Goal: Find specific fact: Find specific fact

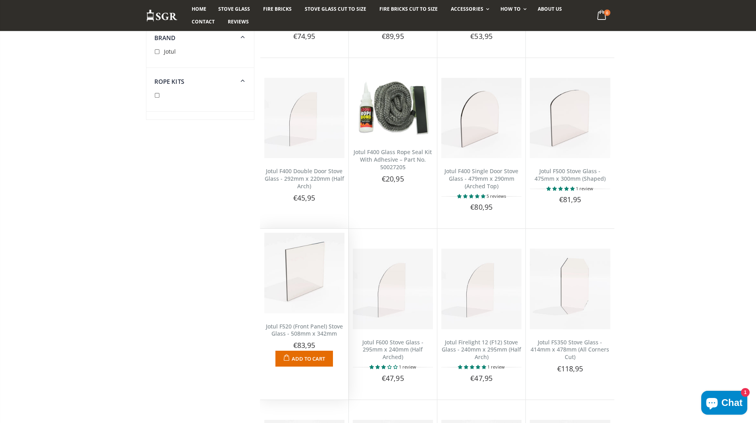
scroll to position [1190, 0]
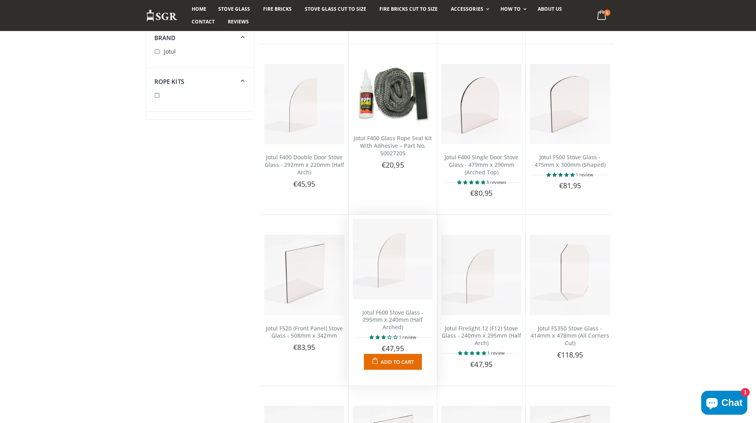
click at [388, 284] on img at bounding box center [393, 259] width 80 height 80
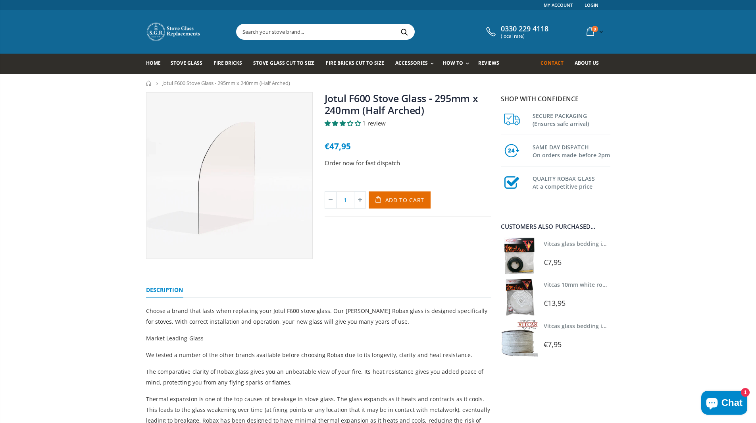
click at [556, 63] on span "Contact" at bounding box center [551, 63] width 23 height 7
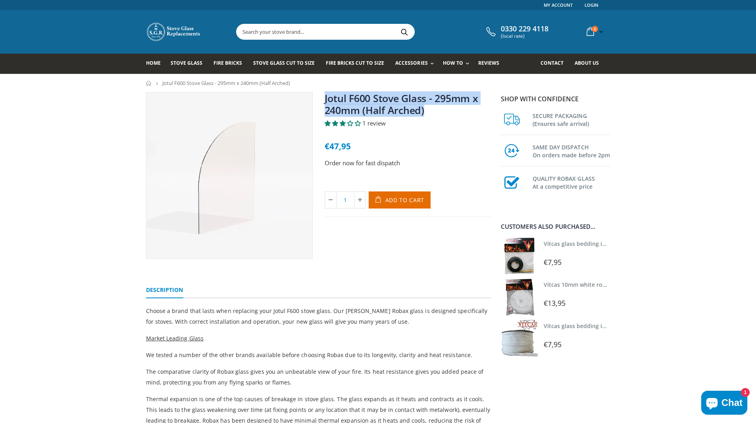
drag, startPoint x: 323, startPoint y: 97, endPoint x: 465, endPoint y: 110, distance: 141.8
click at [465, 110] on div "Jotul F600 Stove Glass - 295mm x 240mm (Half Arched) 1 review €47,95 Order now …" at bounding box center [408, 175] width 179 height 167
copy link "Jotul F600 Stove Glass - 295mm x 240mm (Half Arched)"
